Goal: Transaction & Acquisition: Obtain resource

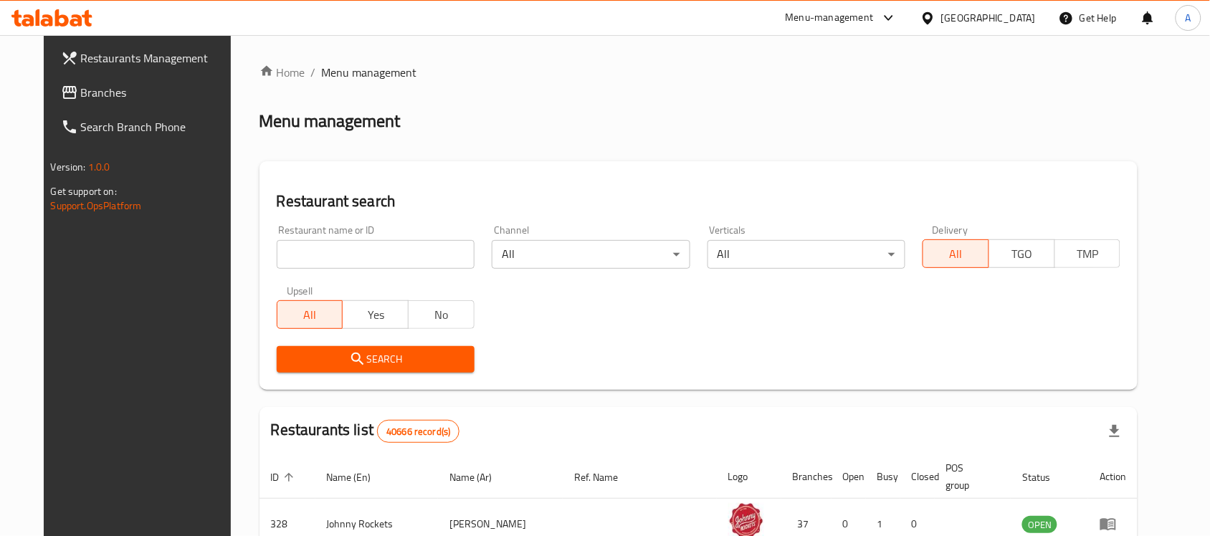
click at [765, 31] on div "Menu-management United Arab Emirates Get Help A" at bounding box center [605, 18] width 1210 height 34
click at [81, 90] on span "Branches" at bounding box center [157, 92] width 153 height 17
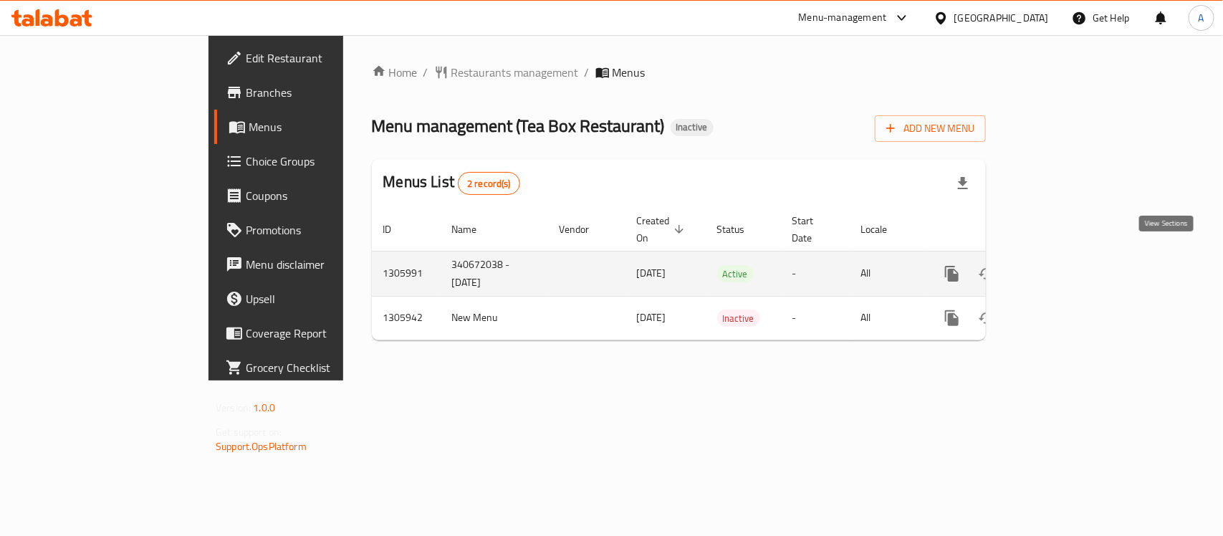
click at [1064, 265] on icon "enhanced table" at bounding box center [1055, 273] width 17 height 17
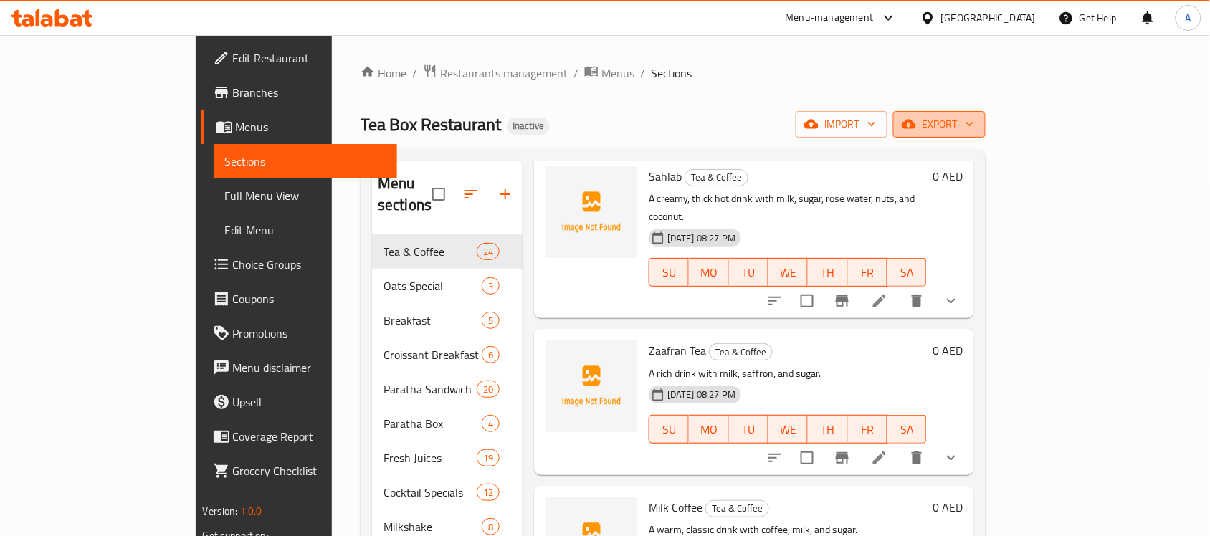
click at [974, 123] on span "export" at bounding box center [939, 124] width 70 height 18
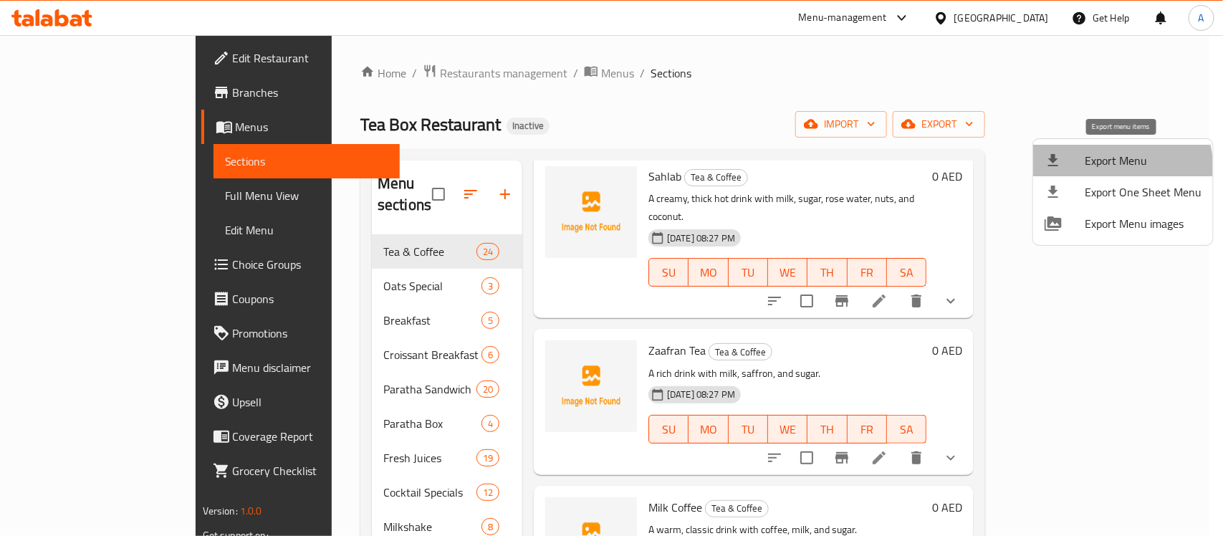
click at [1109, 169] on span "Export Menu" at bounding box center [1143, 160] width 117 height 17
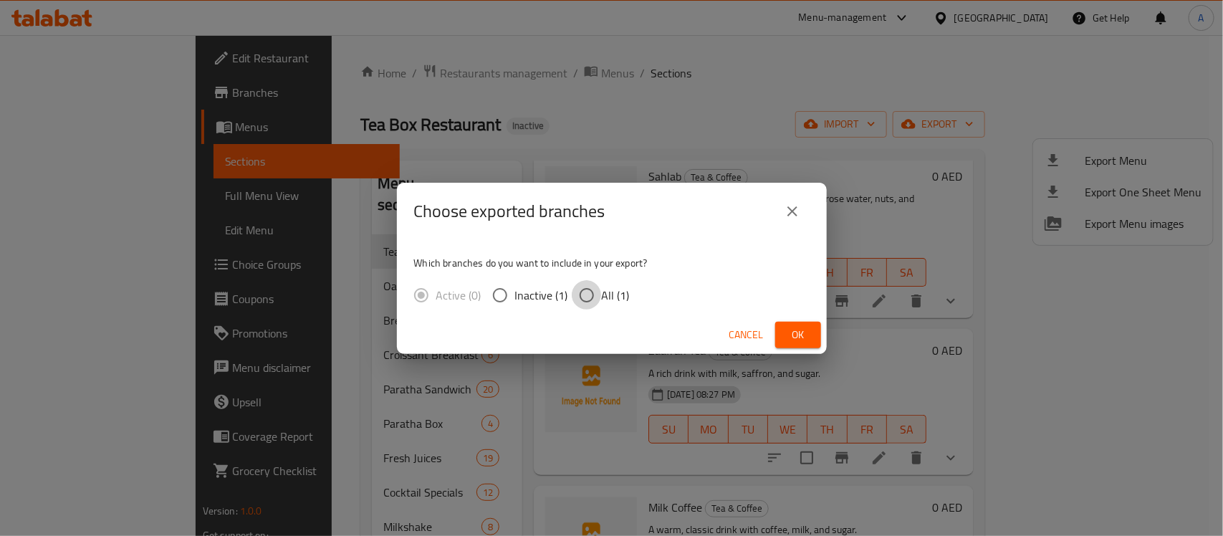
click at [577, 305] on input "All (1)" at bounding box center [587, 295] width 30 height 30
radio input "true"
click at [793, 341] on span "Ok" at bounding box center [798, 335] width 23 height 18
